Goal: Information Seeking & Learning: Learn about a topic

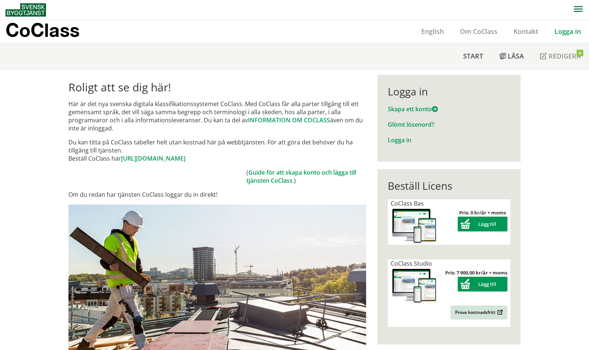
click at [573, 29] on link "Logga in" at bounding box center [568, 31] width 43 height 9
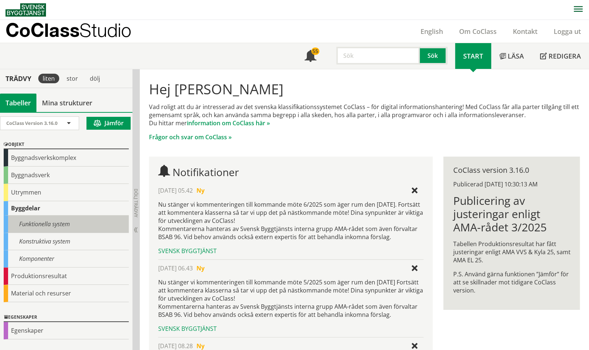
click at [33, 223] on div "Funktionella system" at bounding box center [66, 223] width 125 height 17
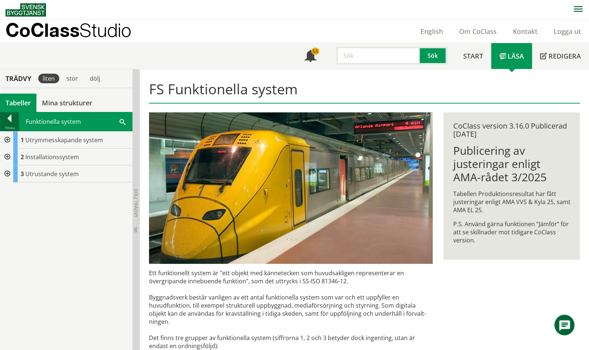
click at [9, 121] on div at bounding box center [9, 119] width 18 height 10
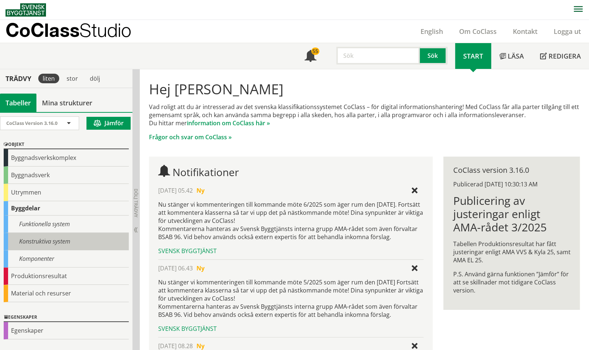
click at [29, 239] on div "Konstruktiva system" at bounding box center [66, 241] width 125 height 17
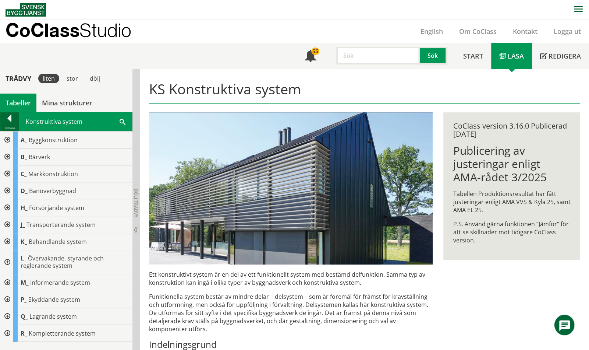
click at [6, 116] on div at bounding box center [9, 119] width 18 height 10
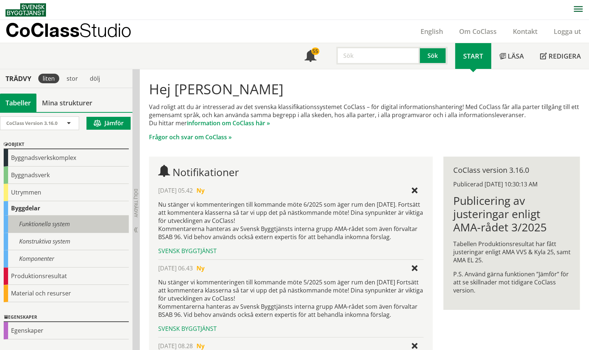
click at [34, 230] on div "Funktionella system" at bounding box center [66, 223] width 125 height 17
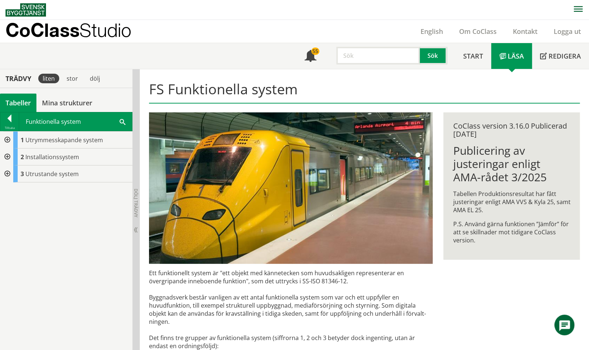
click at [10, 172] on div at bounding box center [6, 173] width 13 height 17
click at [6, 171] on div at bounding box center [6, 173] width 13 height 17
click at [8, 157] on div at bounding box center [6, 156] width 13 height 17
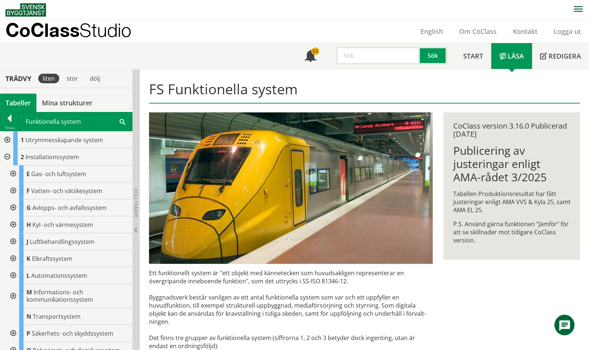
click at [7, 157] on div at bounding box center [6, 156] width 13 height 17
